Goal: Task Accomplishment & Management: Use online tool/utility

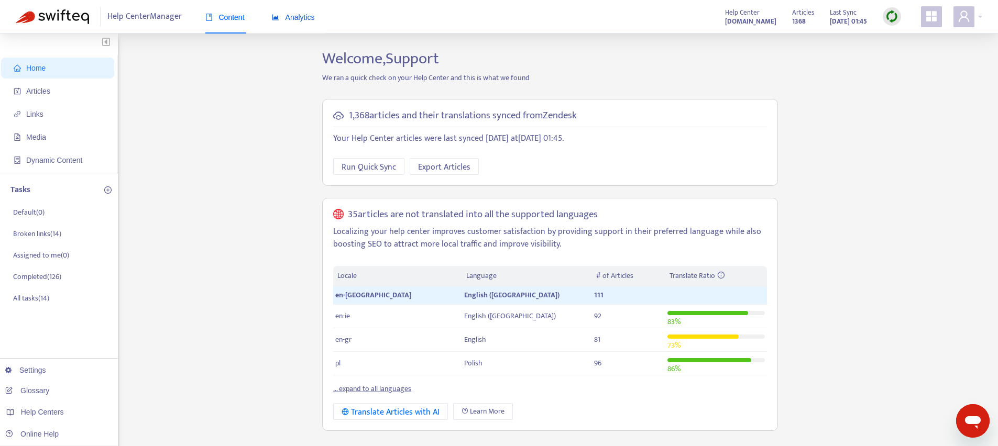
click at [303, 18] on span "Analytics" at bounding box center [293, 17] width 43 height 8
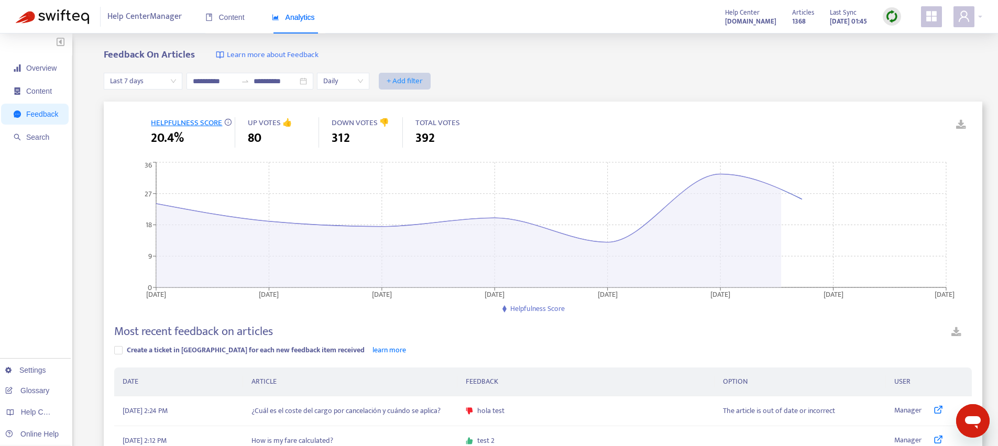
click at [415, 76] on span "+ Add filter" at bounding box center [405, 81] width 36 height 13
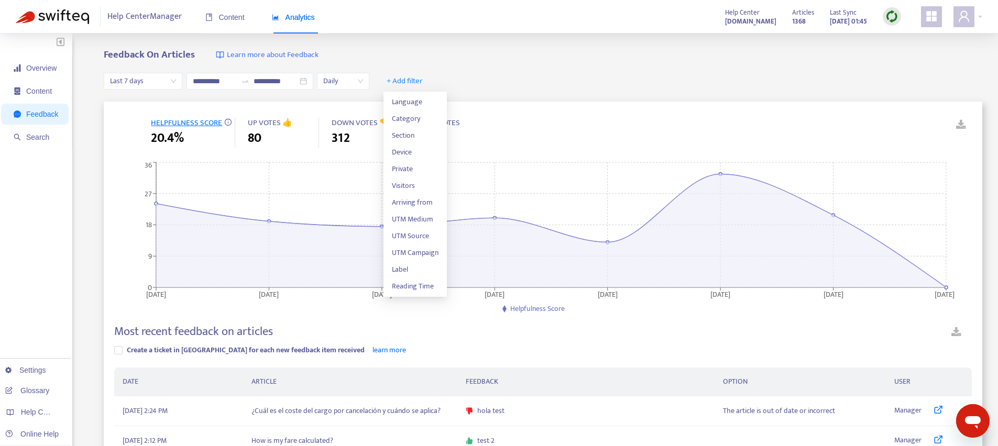
click at [666, 79] on div "**********" at bounding box center [543, 81] width 878 height 40
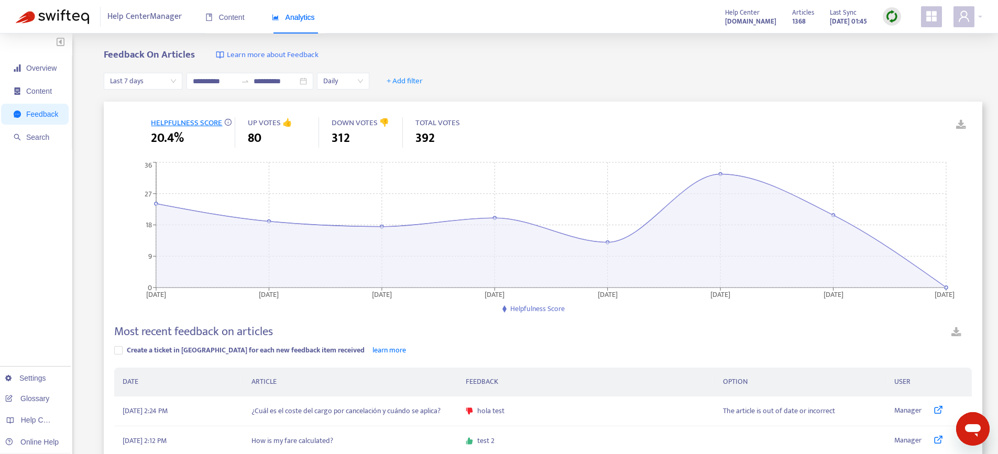
click at [947, 19] on div at bounding box center [935, 16] width 29 height 21
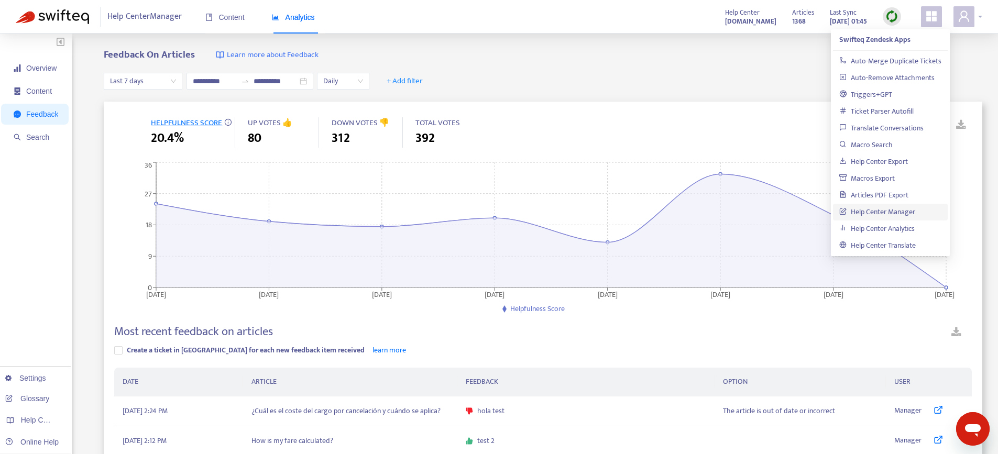
click at [960, 23] on span at bounding box center [963, 16] width 21 height 21
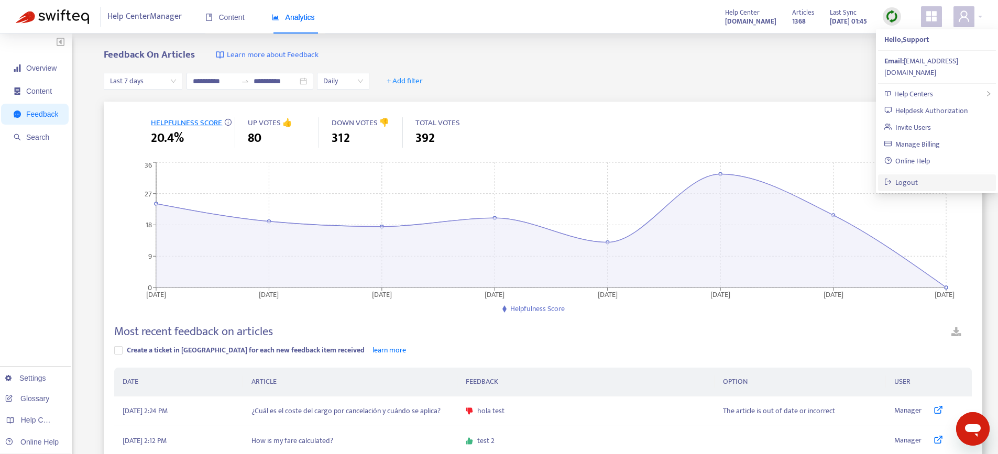
click at [917, 177] on link "Logout" at bounding box center [901, 183] width 34 height 12
